Goal: Check status: Check status

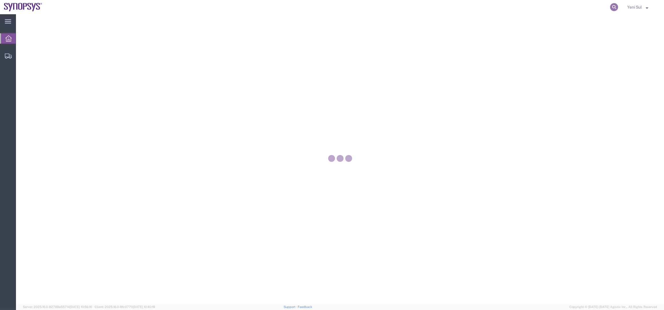
click at [613, 8] on icon at bounding box center [614, 7] width 8 height 8
click at [589, 10] on input "search" at bounding box center [523, 7] width 173 height 14
paste input "56439350"
type input "56439350"
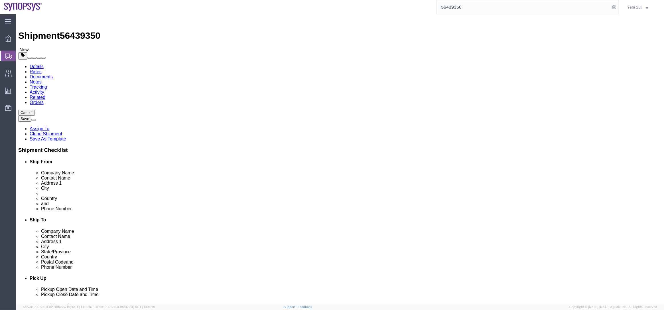
select select
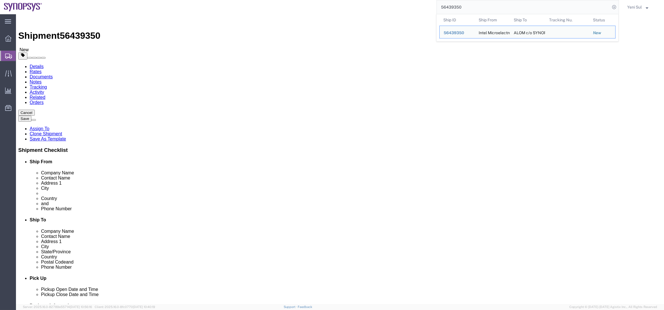
click div "Pickup Date and Time"
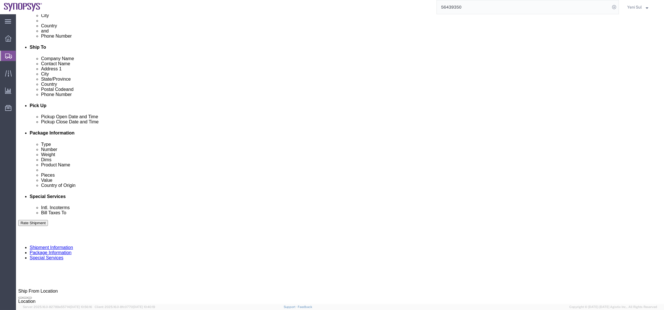
scroll to position [200, 0]
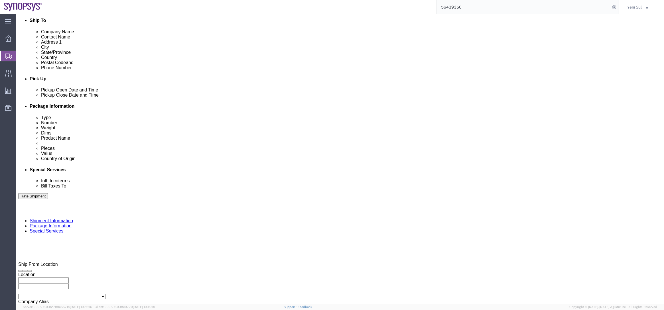
click button "Continue"
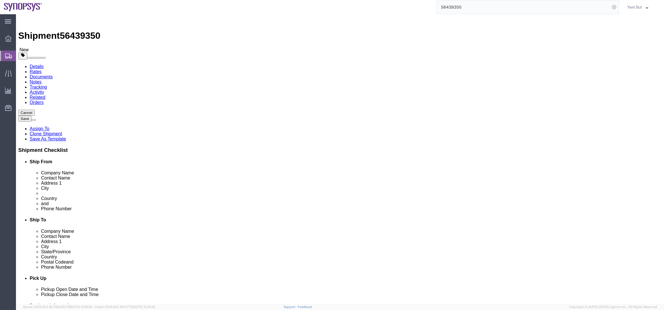
click div "Please fix the following errors Ship From Location Location My Profile Location…"
click div "Previous Continue"
click button "Continue"
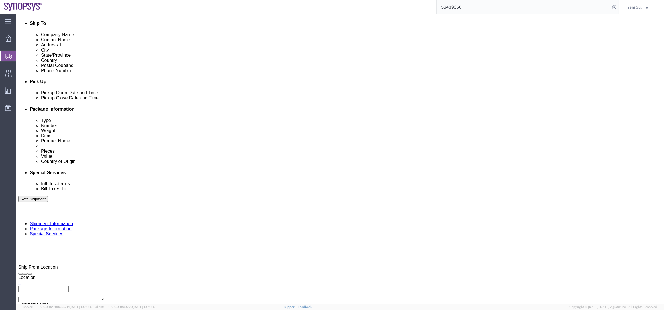
scroll to position [189, 0]
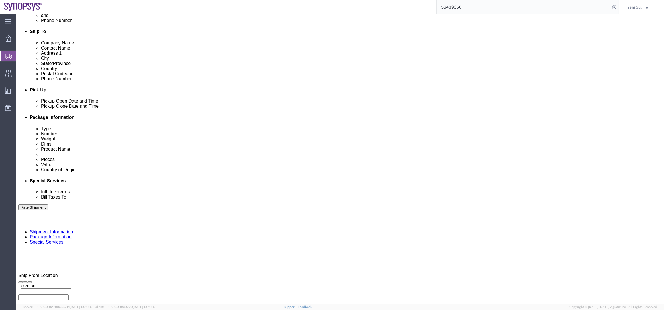
click select "Select Carriage Insurance Paid Carriage Paid To Cost and Freight Cost Insurance…"
select select "DAP"
click select "Select Carriage Insurance Paid Carriage Paid To Cost and Freight Cost Insurance…"
click select "Select Recipient Account Sender/Shipper Third Party Account"
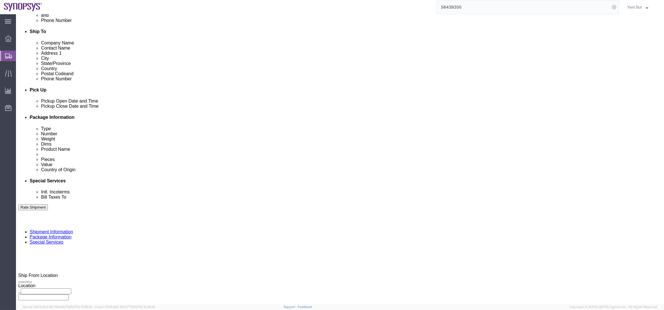
click div "Manage special services Handling Options Hold at Location Return Info Service O…"
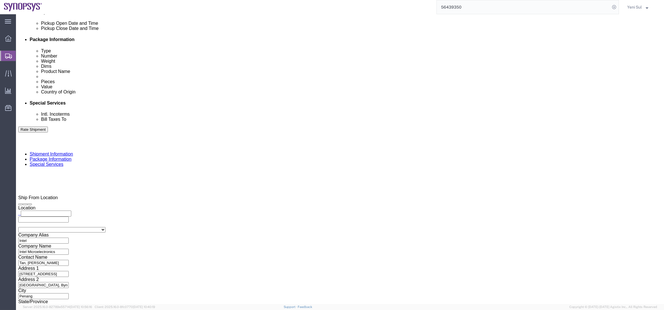
click div "Shipment Notification"
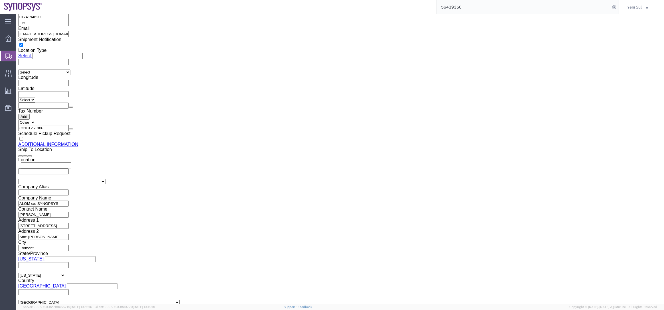
scroll to position [655, 0]
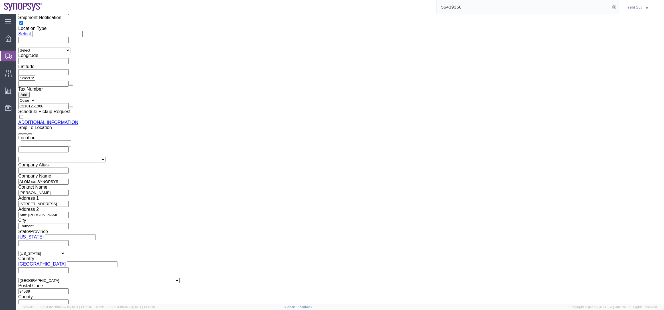
drag, startPoint x: 172, startPoint y: 91, endPoint x: 92, endPoint y: 86, distance: 80.0
click div "Email [EMAIL_ADDRESS][DOMAIN_NAME]"
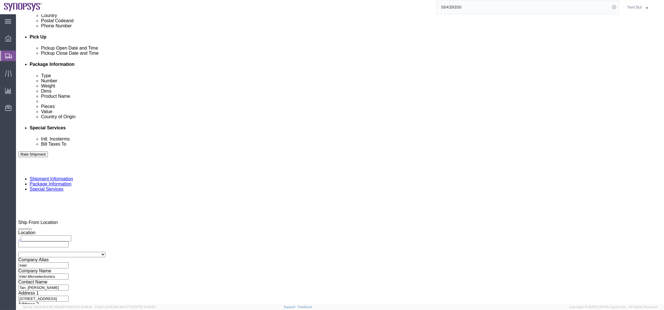
scroll to position [240, 0]
click div "To Enter Email Address Include shipping documents What documents that would lik…"
click input "text"
paste input "[EMAIL_ADDRESS][DOMAIN_NAME]"
type input "[EMAIL_ADDRESS][DOMAIN_NAME]"
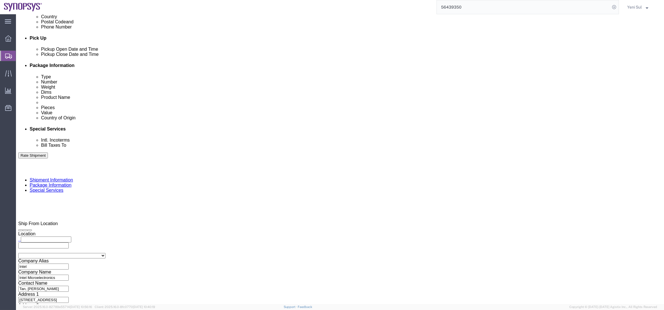
click label "Include shipping documents"
click input "Include shipping documents"
checkbox input "true"
click div "To [EMAIL_ADDRESS][DOMAIN_NAME] Include shipping documents What documents that …"
click div "What documents that would like to be included with the Shipment notification em…"
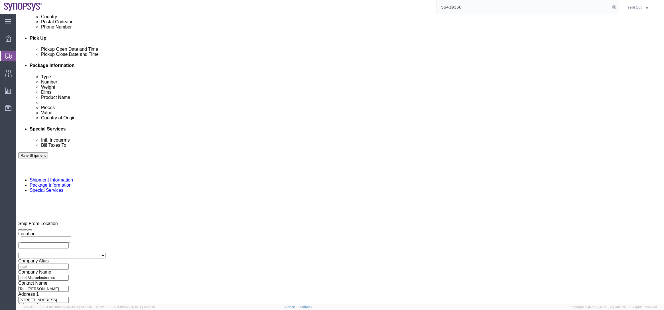
click label "BOL"
click input "BOL"
checkbox input "true"
click label "Packing List"
click input "Packing List"
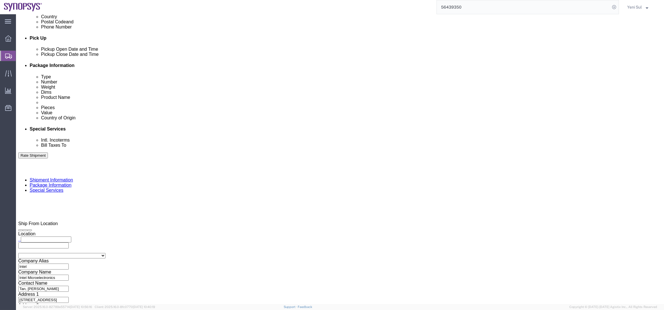
checkbox input "true"
click div "What documents that would like to be included with the Shipment notification em…"
click label "Shipping Label"
click input "Shipping Label"
checkbox input "true"
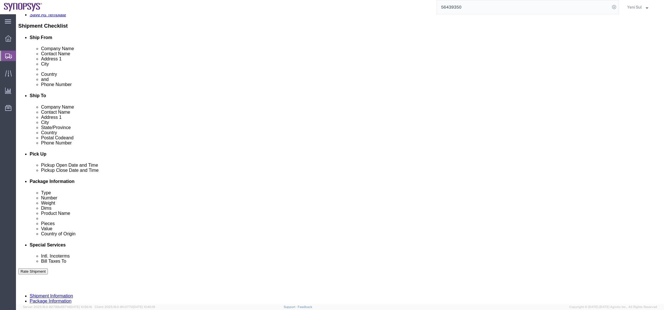
scroll to position [111, 0]
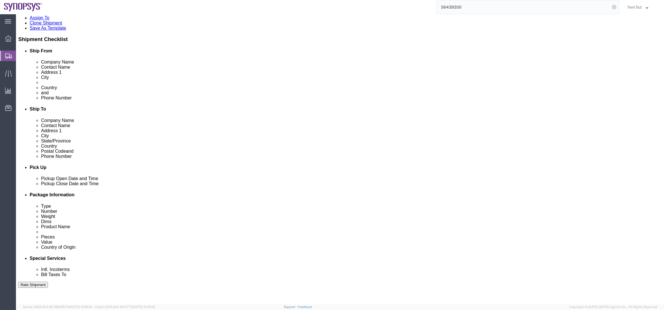
click button "Save"
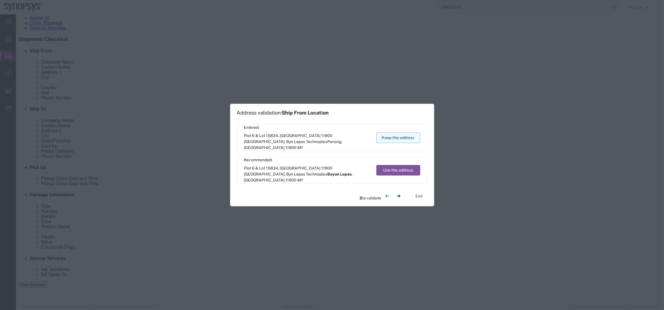
click at [403, 137] on button "Keep this address" at bounding box center [398, 138] width 44 height 11
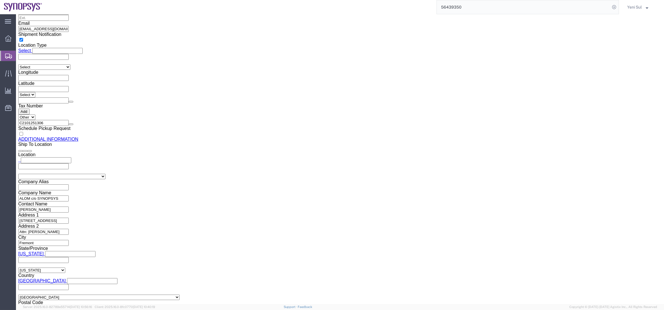
scroll to position [629, 0]
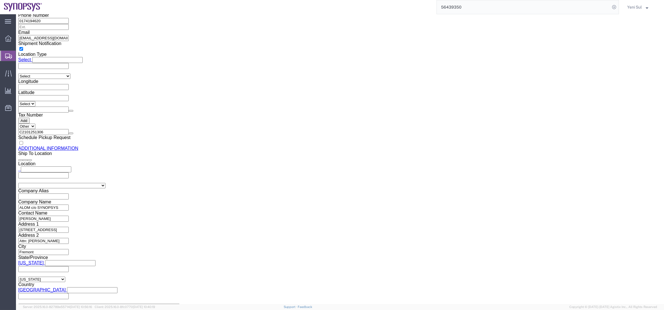
drag, startPoint x: 570, startPoint y: 277, endPoint x: 565, endPoint y: 274, distance: 5.9
click button "Rate Shipment"
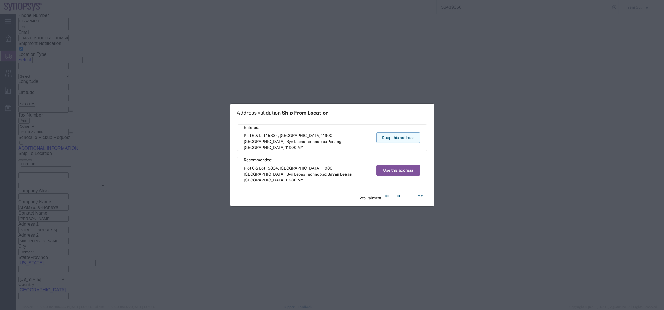
click at [400, 135] on button "Keep this address" at bounding box center [398, 138] width 44 height 11
click at [393, 134] on button "Keep this address" at bounding box center [398, 138] width 44 height 11
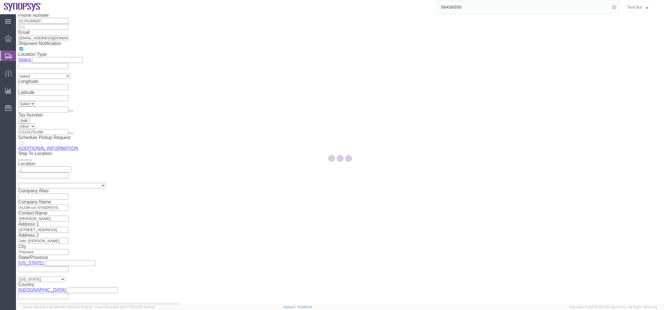
scroll to position [0, 0]
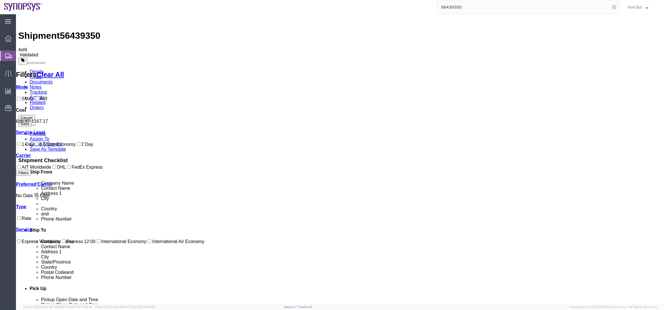
drag, startPoint x: 36, startPoint y: 65, endPoint x: 66, endPoint y: 64, distance: 29.7
click at [0, 0] on span "Shipment Manager" at bounding box center [0, 0] width 0 height 0
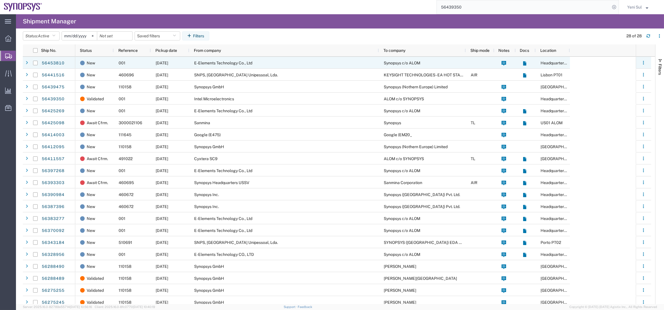
click at [215, 62] on span "E-Elements Technology Co., Ltd" at bounding box center [223, 63] width 58 height 5
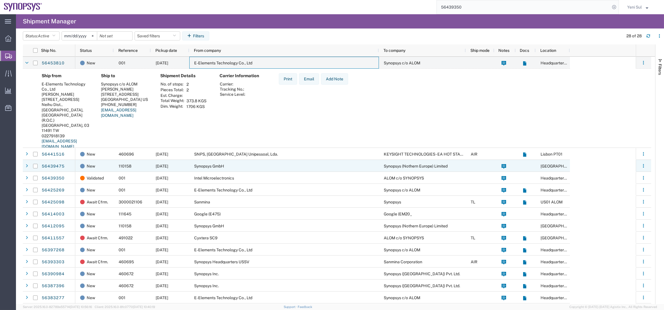
click at [212, 152] on span "SNPS, [GEOGRAPHIC_DATA] Unipessoal, Lda." at bounding box center [236, 154] width 84 height 5
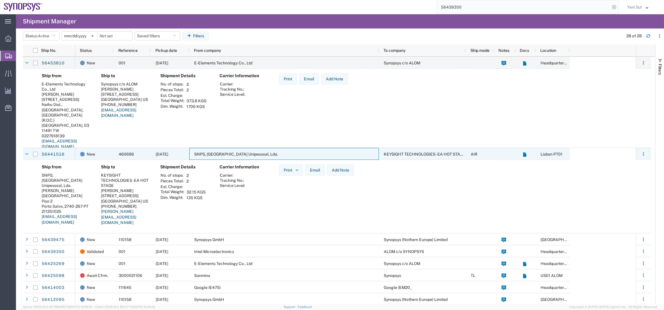
click at [212, 152] on span "SNPS, [GEOGRAPHIC_DATA] Unipessoal, Lda." at bounding box center [236, 154] width 84 height 5
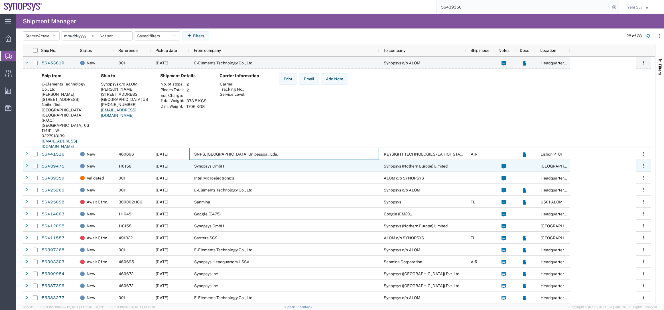
click at [212, 162] on div "Synopsys GmbH" at bounding box center [284, 166] width 190 height 12
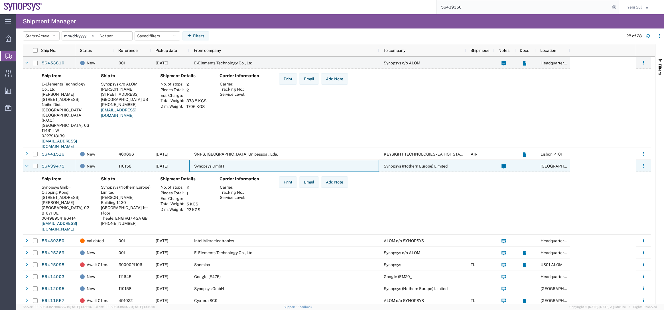
click at [212, 162] on div "Synopsys GmbH" at bounding box center [284, 166] width 190 height 12
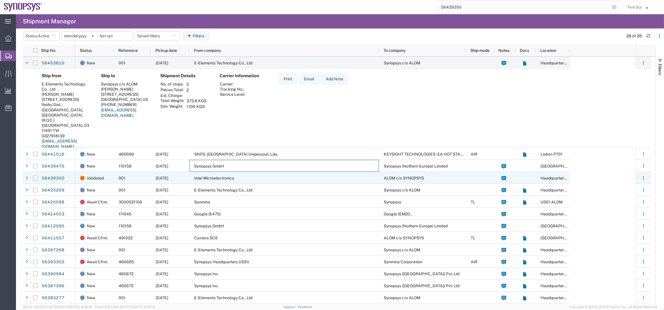
click at [233, 178] on span "Intel Microelectronics" at bounding box center [214, 178] width 40 height 5
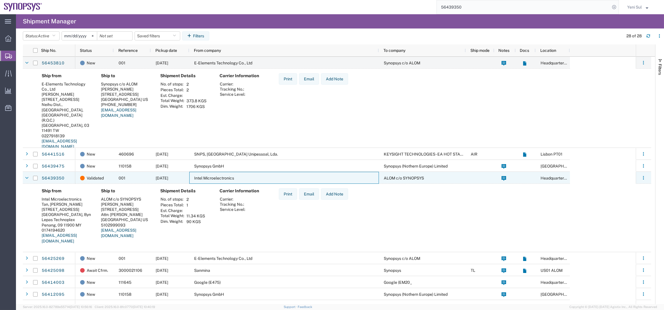
click at [236, 177] on div "Intel Microelectronics" at bounding box center [284, 178] width 190 height 12
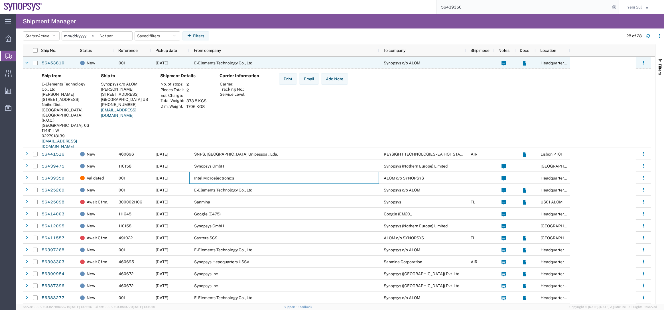
click at [211, 66] on div "E-Elements Technology Co., Ltd" at bounding box center [284, 63] width 190 height 12
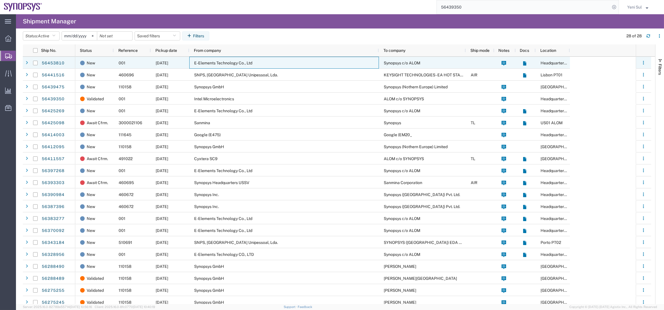
click at [212, 63] on span "E-Elements Technology Co., Ltd" at bounding box center [223, 63] width 58 height 5
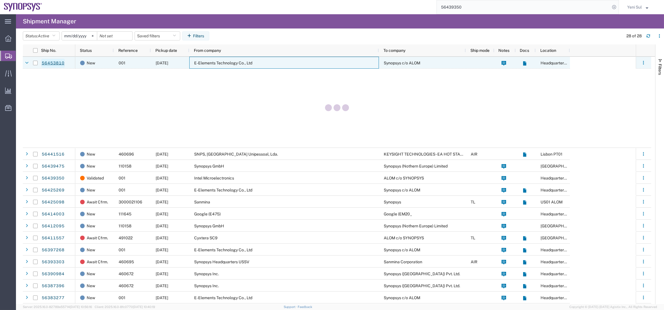
click at [55, 62] on link "56453810" at bounding box center [52, 63] width 23 height 9
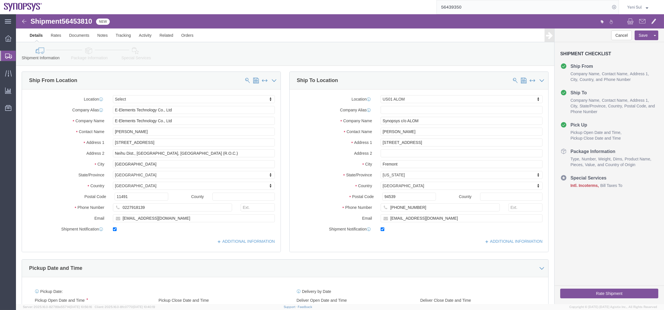
select select
select select "65511"
click link "Activity"
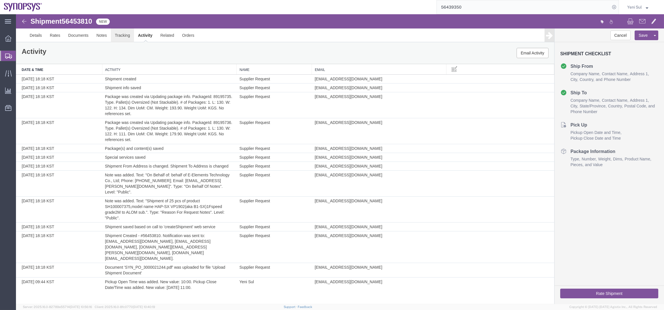
click at [121, 38] on link "Tracking" at bounding box center [122, 36] width 23 height 14
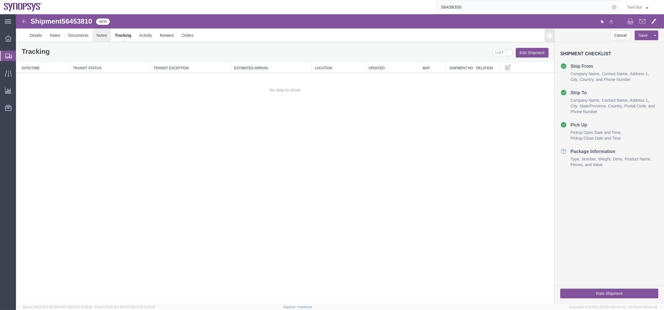
click at [99, 34] on link "Notes" at bounding box center [101, 36] width 19 height 14
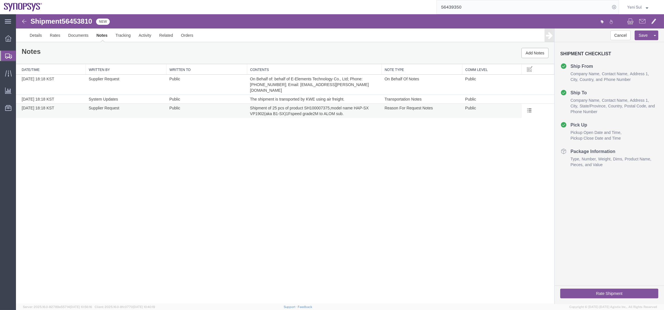
drag, startPoint x: 270, startPoint y: 220, endPoint x: 297, endPoint y: 105, distance: 117.7
click at [270, 221] on div "Shipment 56453810 3 of 3 New Details Rates Documents Notes Tracking Activity Re…" at bounding box center [340, 159] width 648 height 290
click at [31, 31] on link "Details" at bounding box center [36, 36] width 20 height 14
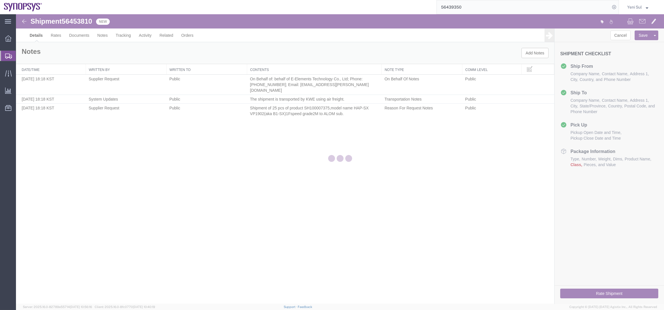
select select "65511"
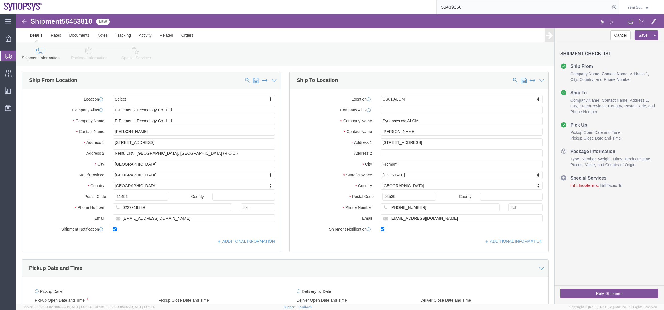
click at [0, 0] on span "Shipment Manager" at bounding box center [0, 0] width 0 height 0
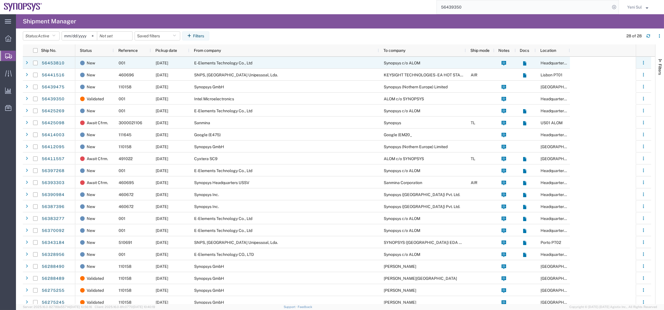
click at [186, 64] on div "[DATE]" at bounding box center [170, 63] width 39 height 12
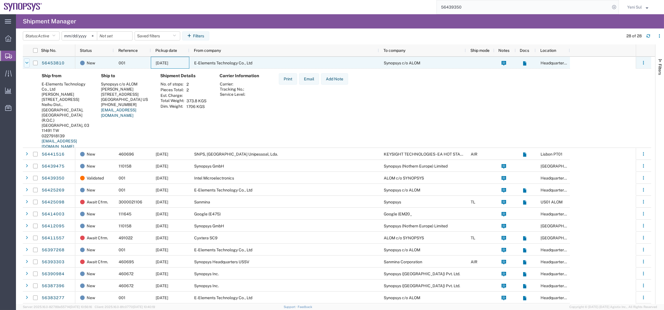
click at [26, 62] on icon at bounding box center [26, 63] width 3 height 4
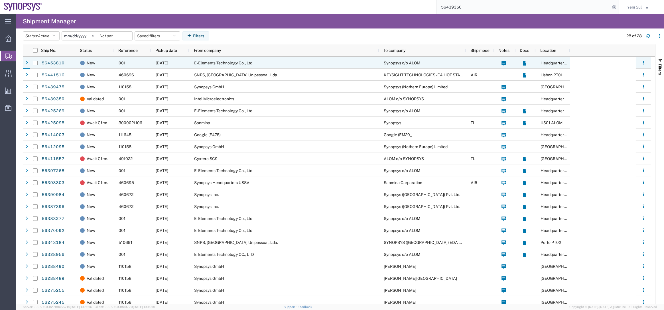
click at [26, 63] on icon at bounding box center [27, 63] width 2 height 4
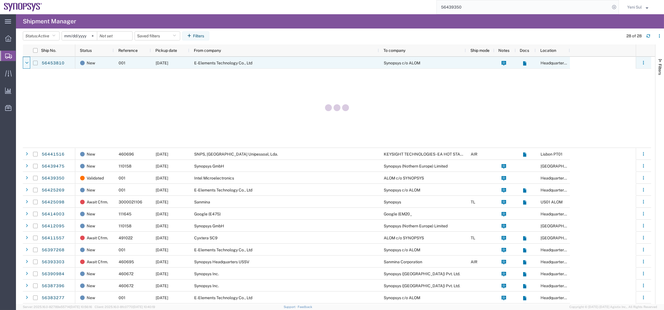
click at [35, 64] on input "Press Space to toggle row selection (unchecked)" at bounding box center [35, 63] width 5 height 5
checkbox input "true"
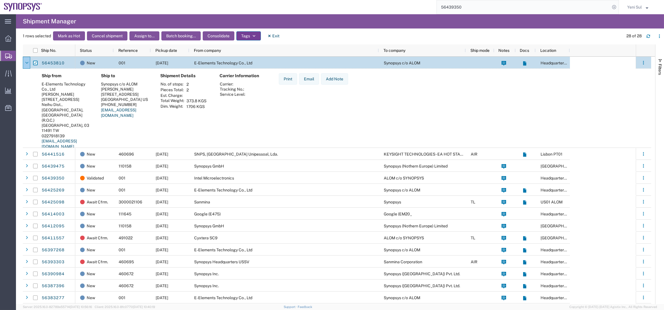
click at [248, 36] on button "Tags" at bounding box center [248, 35] width 25 height 9
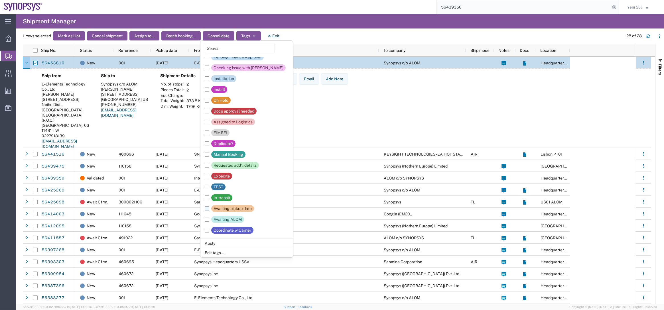
scroll to position [102, 0]
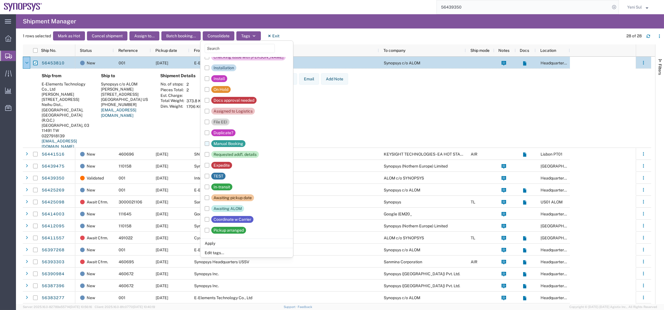
click at [209, 144] on label "Manual Booking" at bounding box center [225, 143] width 41 height 11
click at [0, 0] on input "Manual Booking" at bounding box center [0, 0] width 0 height 0
click at [210, 244] on li "Apply" at bounding box center [246, 243] width 93 height 9
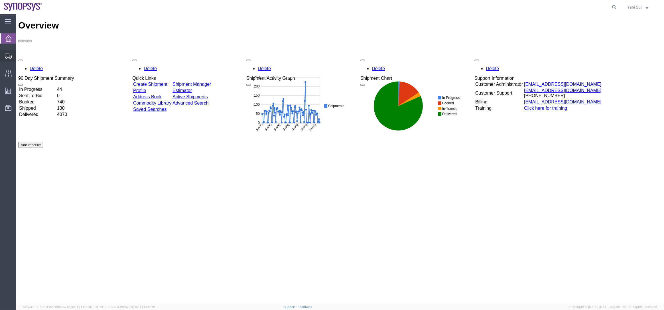
click at [0, 0] on span "Shipment Manager" at bounding box center [0, 0] width 0 height 0
